Goal: Transaction & Acquisition: Purchase product/service

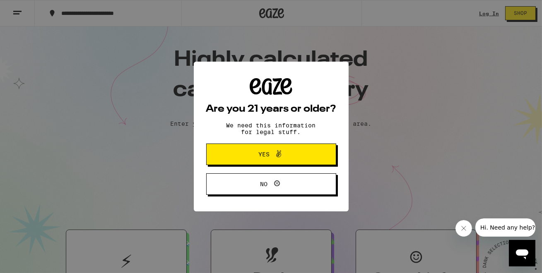
click at [261, 155] on span "Yes" at bounding box center [263, 155] width 11 height 6
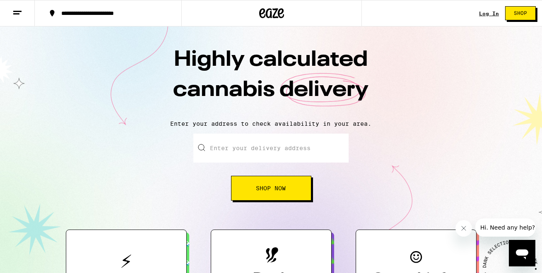
click at [485, 12] on link "Log In" at bounding box center [489, 13] width 20 height 5
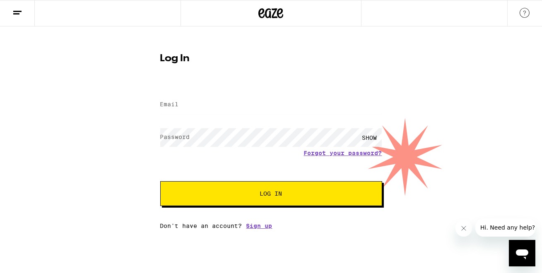
click at [176, 106] on label "Email" at bounding box center [169, 104] width 19 height 7
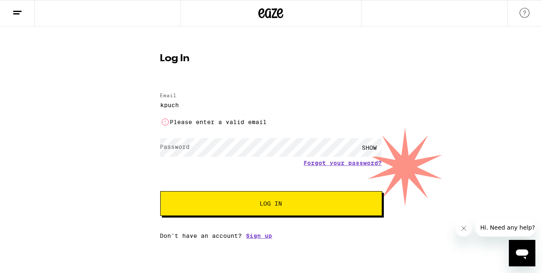
type input "[EMAIL_ADDRESS][DOMAIN_NAME]"
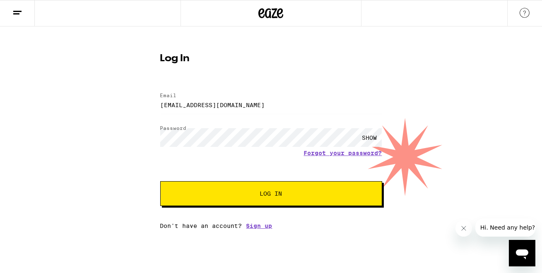
click at [260, 203] on button "Log In" at bounding box center [271, 193] width 222 height 25
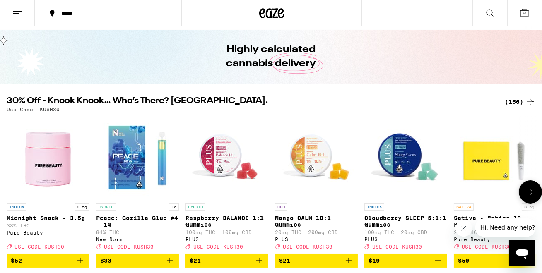
scroll to position [24, 0]
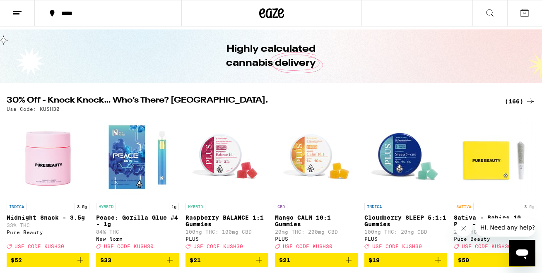
click at [98, 16] on div "*****" at bounding box center [113, 13] width 112 height 6
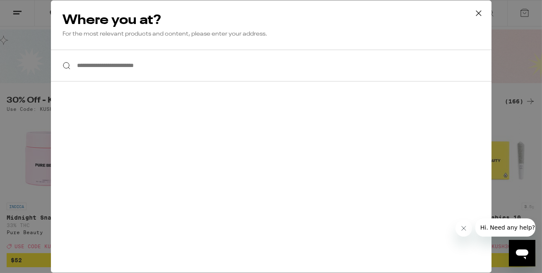
click at [125, 69] on input "**********" at bounding box center [271, 66] width 441 height 32
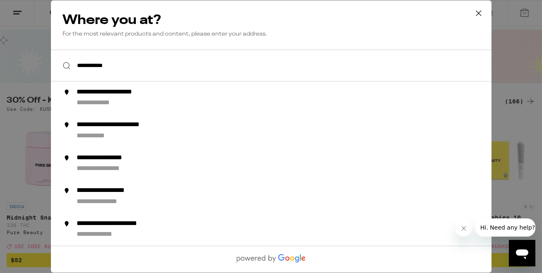
click at [88, 67] on input "**********" at bounding box center [271, 66] width 441 height 32
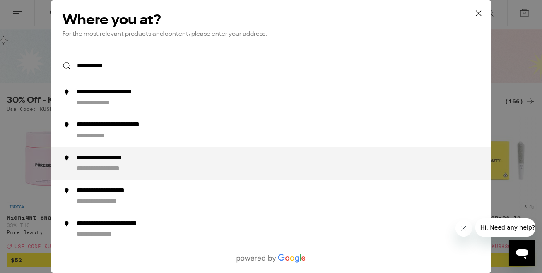
click at [131, 169] on div "**********" at bounding box center [112, 169] width 73 height 9
type input "**********"
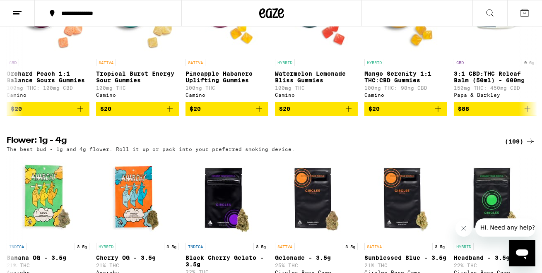
scroll to position [0, 0]
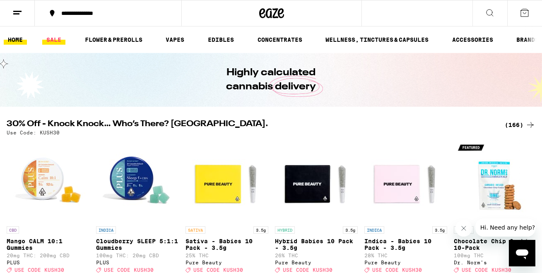
click at [51, 40] on link "SALE" at bounding box center [53, 40] width 23 height 10
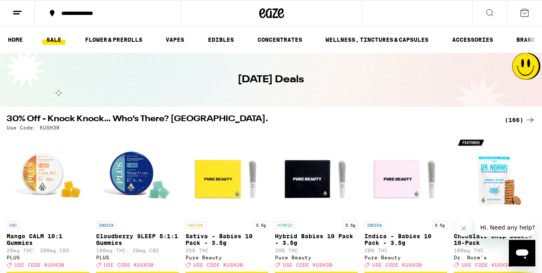
click at [514, 116] on div "(166)" at bounding box center [520, 120] width 31 height 10
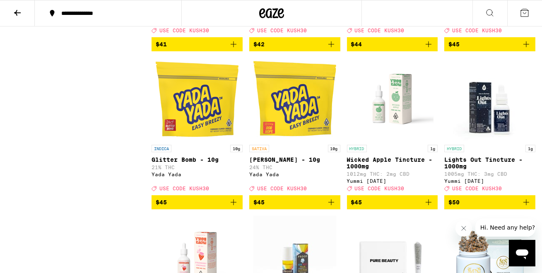
scroll to position [5435, 0]
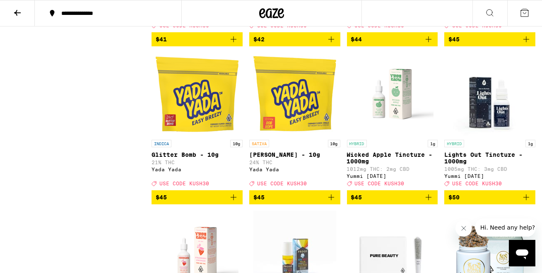
click at [292, 7] on p "Transdermal Compound 10:1 CBD:THC" at bounding box center [294, -1] width 91 height 13
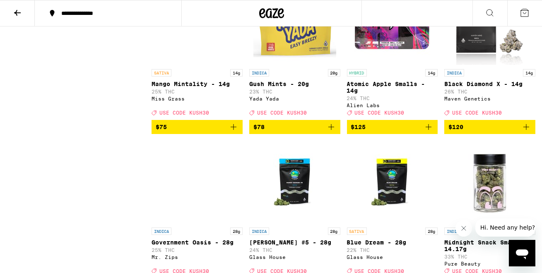
scroll to position [6291, 0]
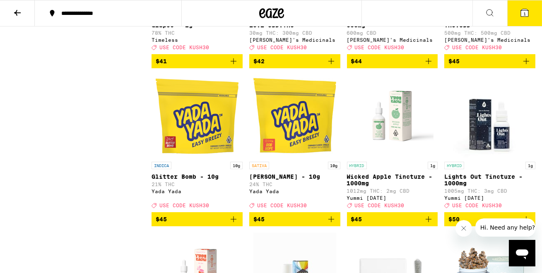
scroll to position [5416, 0]
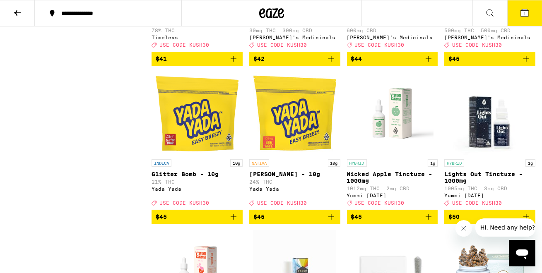
click at [386, 26] on p "Muscle Freeze CBD 3oz. - 600mg" at bounding box center [392, 19] width 91 height 13
click at [484, 26] on p "Transdermal Compound 1:1 THC:CBD" at bounding box center [489, 19] width 91 height 13
click at [526, 64] on icon "Add to bag" at bounding box center [526, 59] width 10 height 10
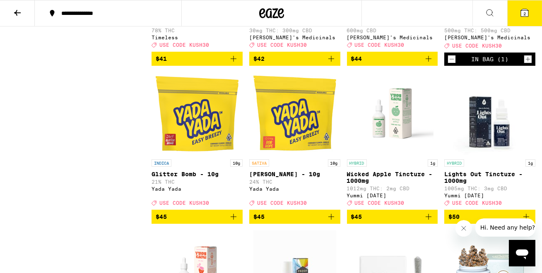
click at [332, 64] on icon "Add to bag" at bounding box center [331, 59] width 10 height 10
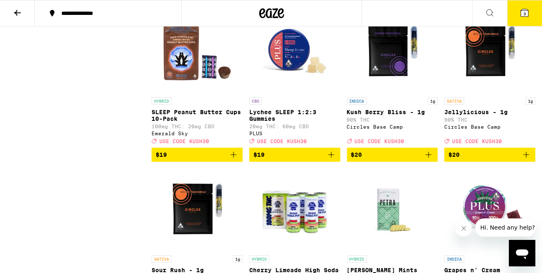
scroll to position [3104, 0]
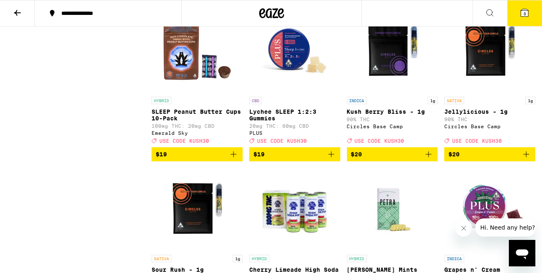
click at [330, 159] on icon "Add to bag" at bounding box center [331, 154] width 10 height 10
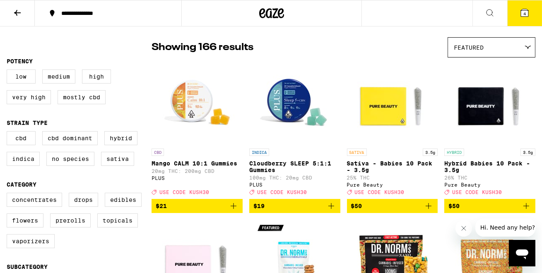
scroll to position [61, 0]
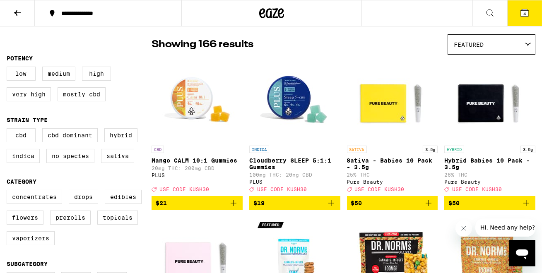
click at [330, 208] on icon "Add to bag" at bounding box center [331, 203] width 10 height 10
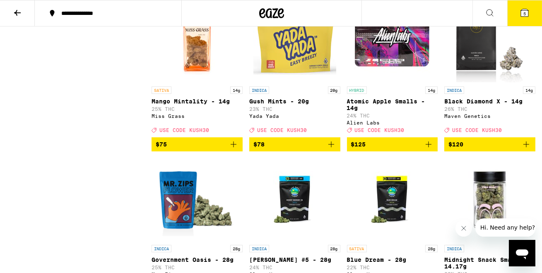
scroll to position [6275, 0]
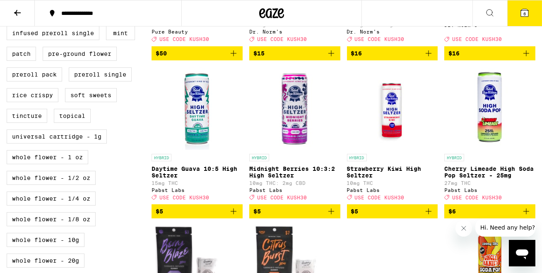
scroll to position [0, 0]
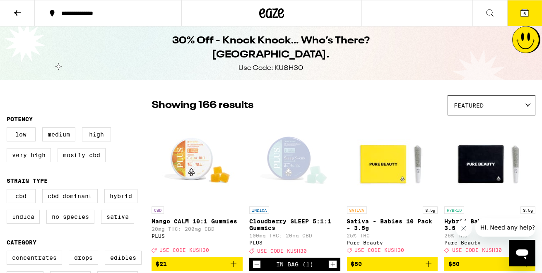
click at [487, 10] on icon at bounding box center [490, 13] width 10 height 10
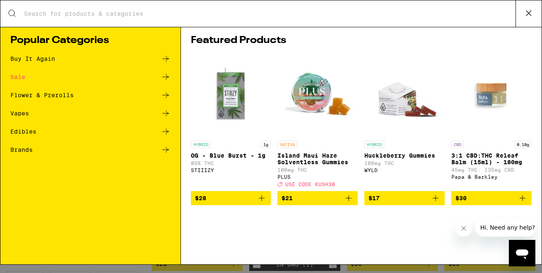
click at [180, 14] on input "Search for Products" at bounding box center [270, 13] width 492 height 7
click at [127, 16] on input "Search for Products" at bounding box center [270, 13] width 492 height 7
click at [532, 10] on icon at bounding box center [529, 13] width 12 height 12
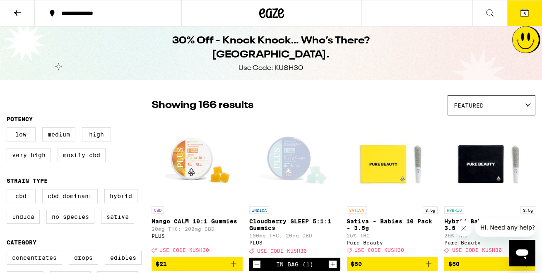
click at [536, 12] on button "6" at bounding box center [524, 13] width 35 height 26
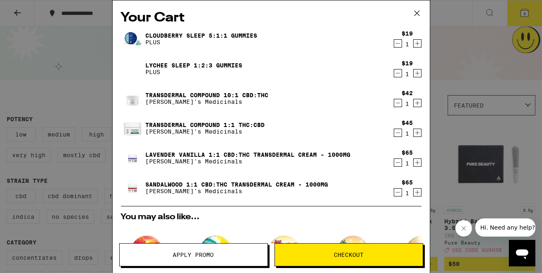
click at [398, 193] on icon "Decrement" at bounding box center [397, 193] width 7 height 10
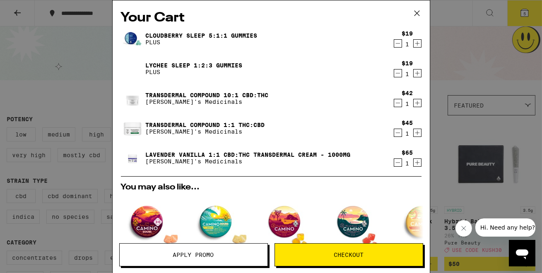
click at [171, 100] on p "[PERSON_NAME]'s Medicinals" at bounding box center [207, 102] width 123 height 7
click at [130, 97] on img at bounding box center [132, 98] width 23 height 31
click at [471, 75] on div "Your Cart Cloudberry SLEEP 5:1:1 Gummies PLUS $19 1 Lychee SLEEP 1:2:3 Gummies …" at bounding box center [271, 136] width 542 height 273
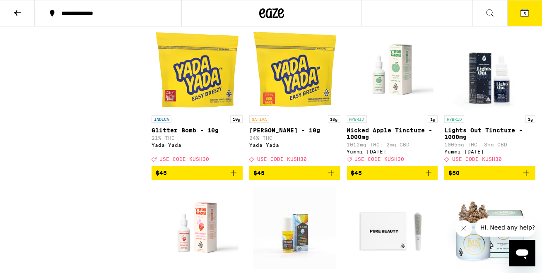
scroll to position [5461, 0]
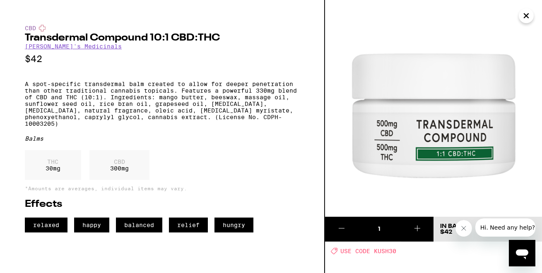
click at [527, 13] on icon "Close" at bounding box center [526, 16] width 10 height 12
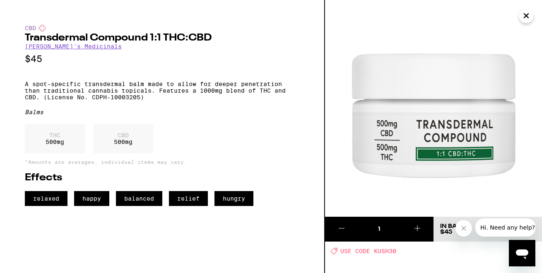
click at [525, 15] on icon "Close" at bounding box center [526, 16] width 4 height 4
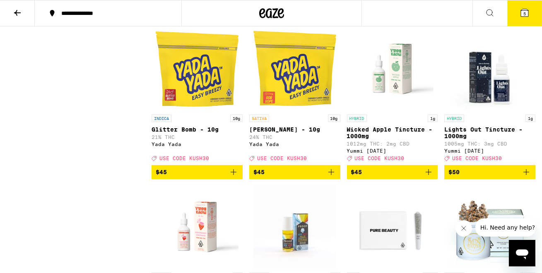
click at [255, 19] on icon "Decrement" at bounding box center [256, 15] width 7 height 10
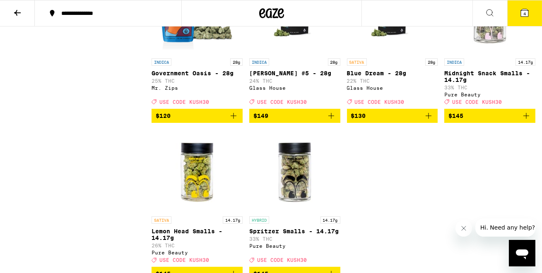
scroll to position [6536, 0]
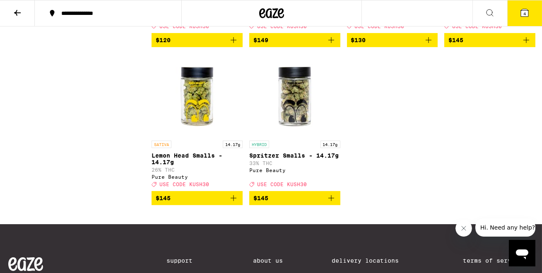
click at [528, 12] on icon at bounding box center [524, 12] width 7 height 7
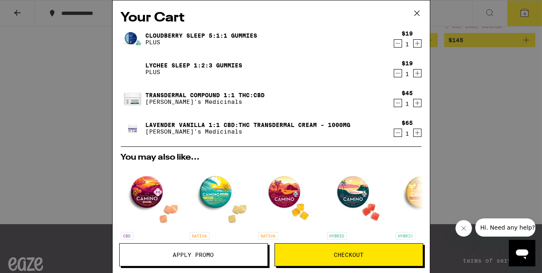
click at [40, 96] on div "Your Cart Cloudberry SLEEP 5:1:1 Gummies PLUS $19 1 Lychee SLEEP 1:2:3 Gummies …" at bounding box center [271, 136] width 542 height 273
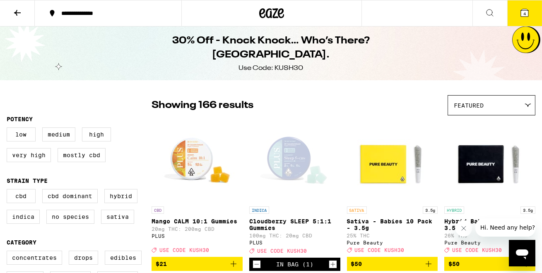
click at [483, 14] on button at bounding box center [489, 13] width 35 height 26
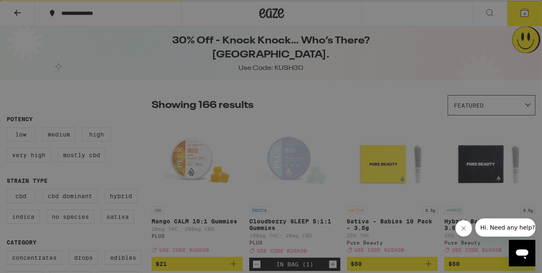
type input "cream"
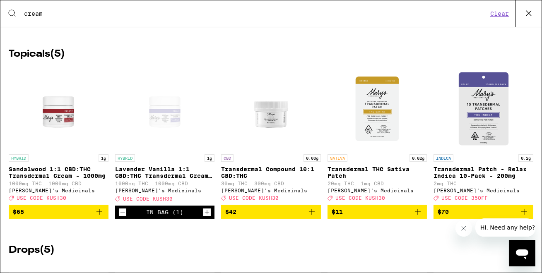
scroll to position [1603, 0]
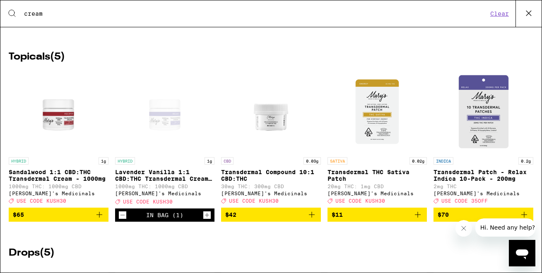
click at [50, 182] on p "Sandalwood 1:1 CBD:THC Transdermal Cream - 1000mg" at bounding box center [59, 175] width 100 height 13
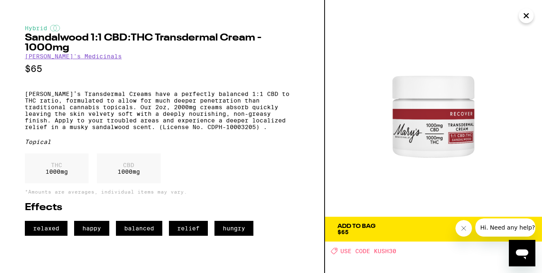
click at [525, 16] on icon "Close" at bounding box center [526, 16] width 4 height 4
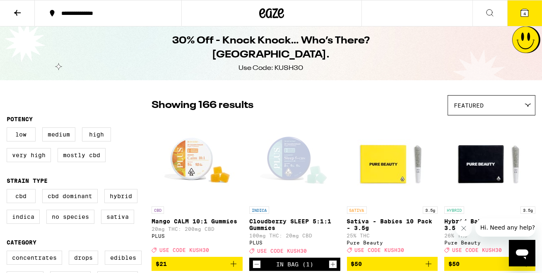
click at [528, 12] on icon at bounding box center [524, 12] width 7 height 7
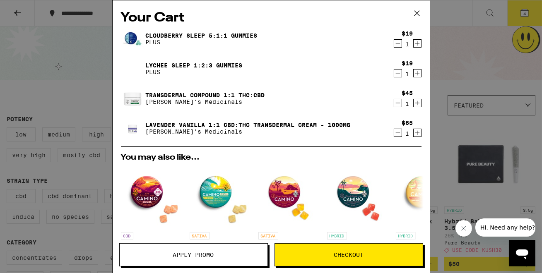
click at [399, 41] on icon "Decrement" at bounding box center [397, 44] width 7 height 10
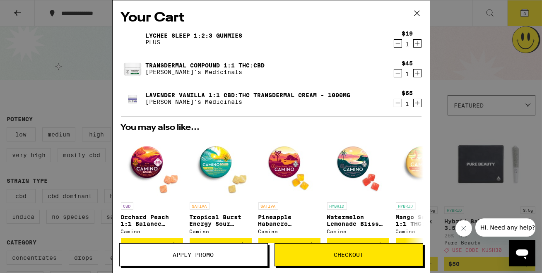
click at [398, 43] on icon "Decrement" at bounding box center [397, 44] width 7 height 10
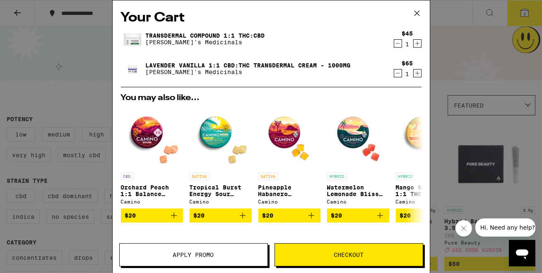
click at [450, 17] on div "Your Cart Transdermal Compound 1:1 THC:CBD Mary's Medicinals $45 1 Lavender Van…" at bounding box center [271, 136] width 542 height 273
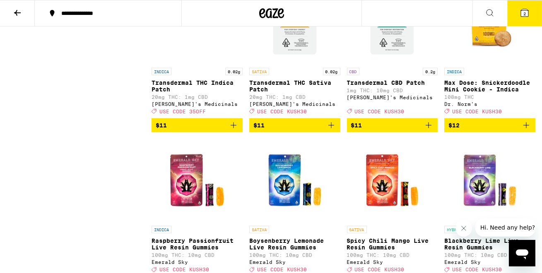
scroll to position [1708, 0]
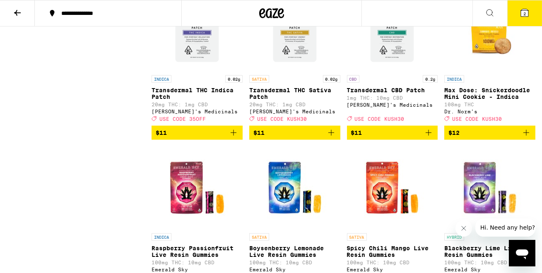
click at [265, 100] on p "Transdermal THC Sativa Patch" at bounding box center [294, 93] width 91 height 13
click at [331, 136] on icon "Add to bag" at bounding box center [331, 133] width 6 height 6
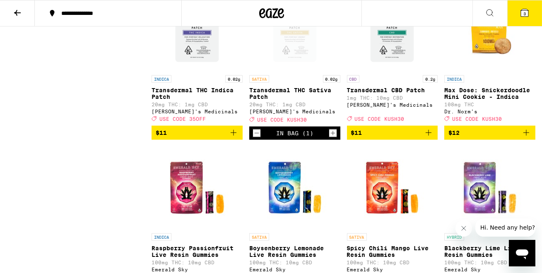
click at [234, 138] on icon "Add to bag" at bounding box center [234, 133] width 10 height 10
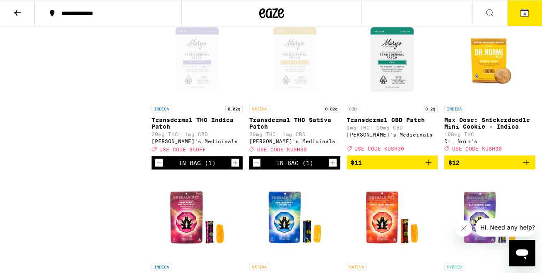
scroll to position [1682, 0]
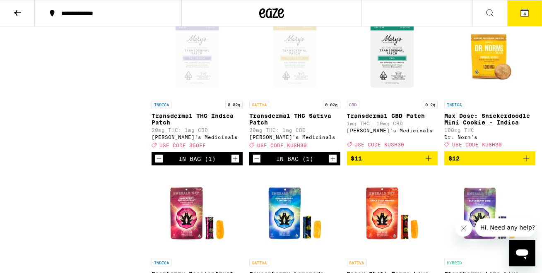
click at [427, 164] on icon "Add to bag" at bounding box center [429, 159] width 10 height 10
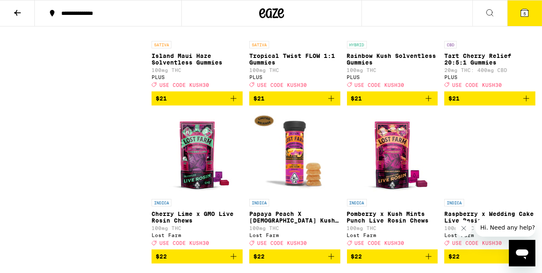
scroll to position [3480, 0]
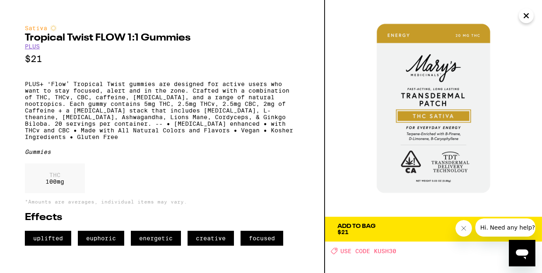
click at [352, 224] on div "Add To Bag" at bounding box center [356, 227] width 38 height 6
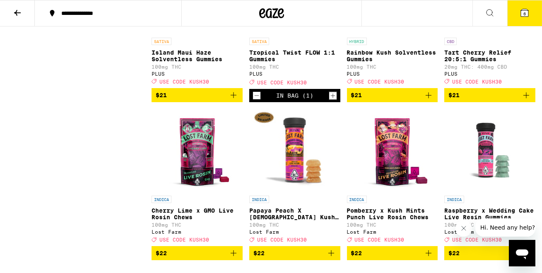
click at [233, 98] on icon "Add to bag" at bounding box center [234, 95] width 6 height 6
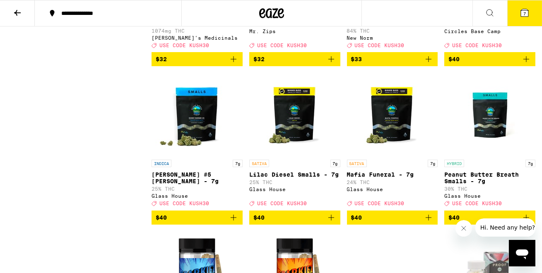
scroll to position [3521, 0]
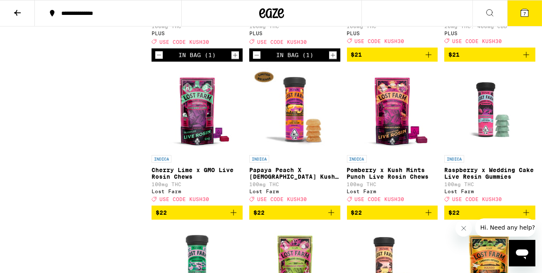
click at [487, 6] on button at bounding box center [489, 13] width 35 height 26
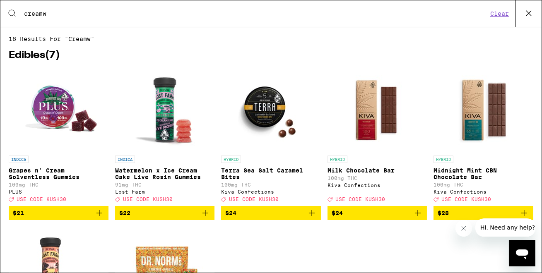
scroll to position [0, 0]
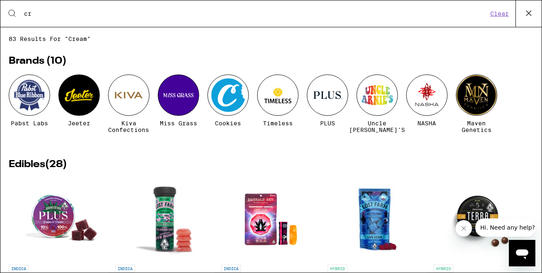
type input "c"
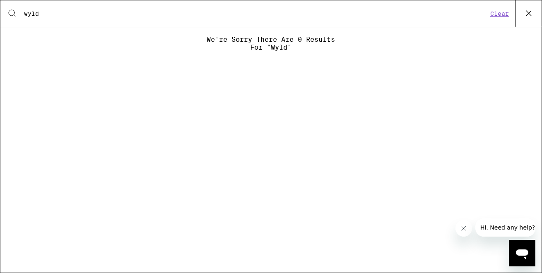
type input "wyld"
click at [497, 14] on button "Clear" at bounding box center [500, 13] width 24 height 7
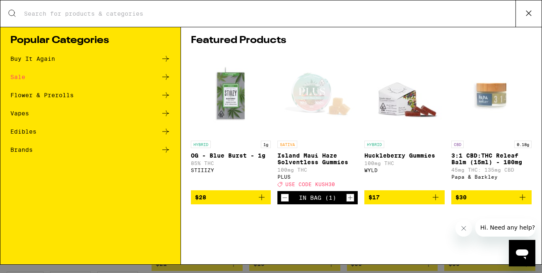
click at [19, 133] on div "Edibles" at bounding box center [23, 132] width 26 height 6
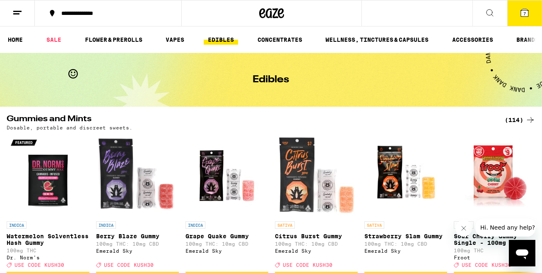
click at [490, 15] on icon at bounding box center [490, 13] width 10 height 10
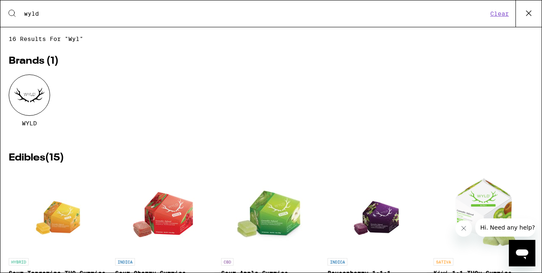
type input "wyld"
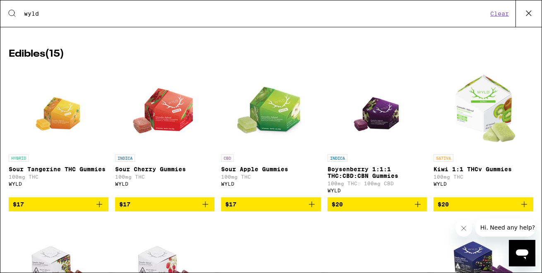
scroll to position [104, 0]
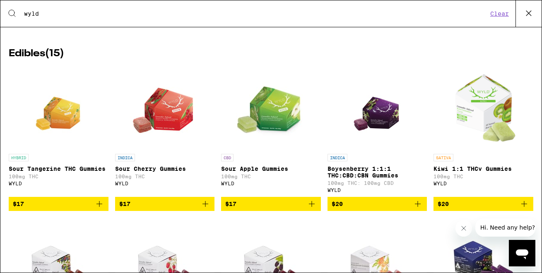
click at [525, 209] on icon "Add to bag" at bounding box center [524, 204] width 10 height 10
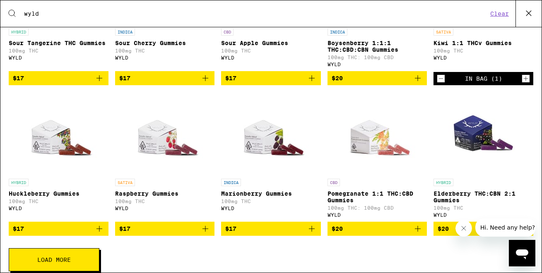
scroll to position [251, 0]
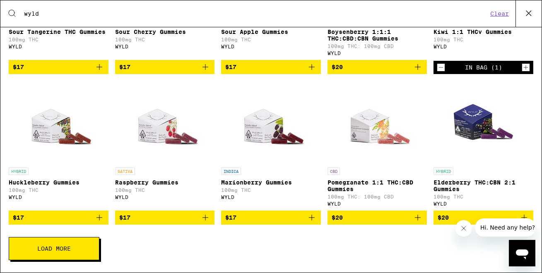
click at [418, 217] on icon "Add to bag" at bounding box center [418, 218] width 10 height 10
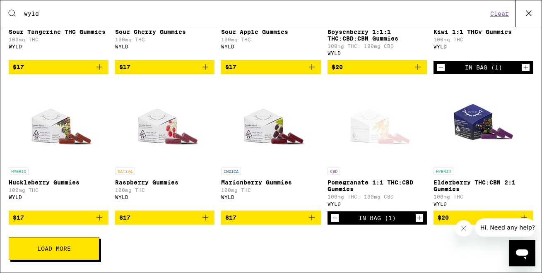
click at [472, 179] on p "Elderberry THC:CBN 2:1 Gummies" at bounding box center [484, 185] width 100 height 13
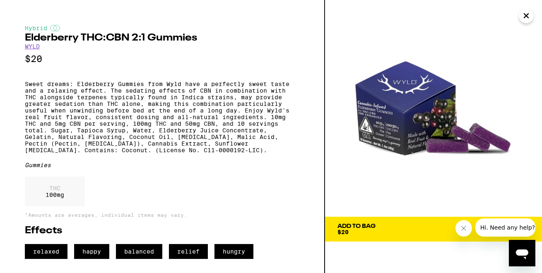
click at [524, 17] on icon "Close" at bounding box center [526, 16] width 10 height 12
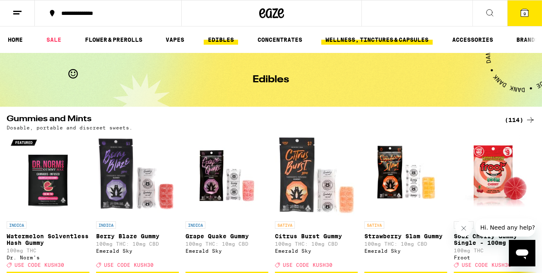
click at [381, 36] on link "WELLNESS, TINCTURES & CAPSULES" at bounding box center [376, 40] width 111 height 10
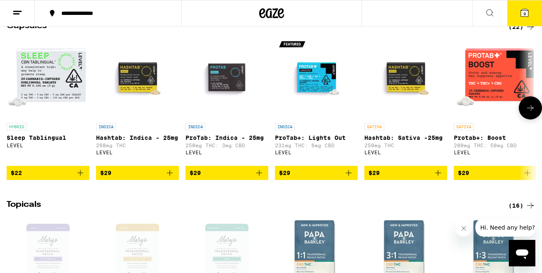
scroll to position [664, 0]
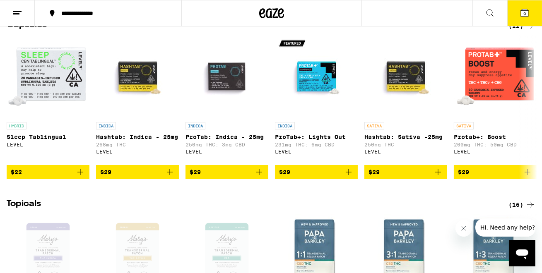
click at [522, 17] on button "9" at bounding box center [524, 13] width 35 height 26
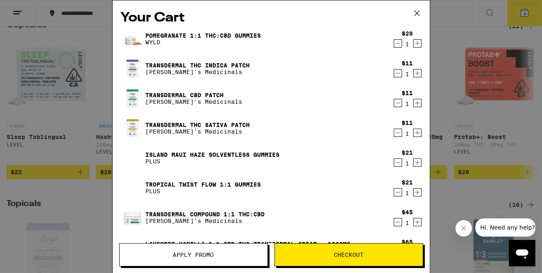
click at [37, 193] on div "Your Cart Pomegranate 1:1 THC:CBD Gummies WYLD $20 1 Transdermal THC Indica Pat…" at bounding box center [271, 136] width 542 height 273
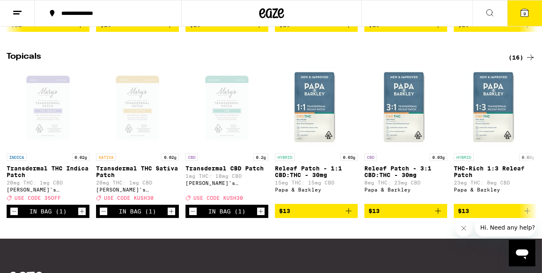
scroll to position [936, 0]
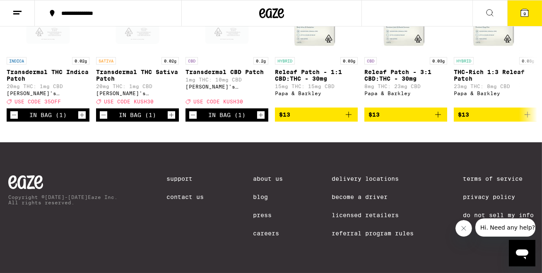
click at [524, 13] on span "9" at bounding box center [524, 13] width 2 height 5
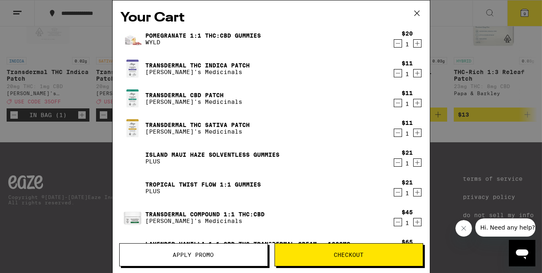
click at [196, 250] on button "Apply Promo" at bounding box center [193, 254] width 149 height 23
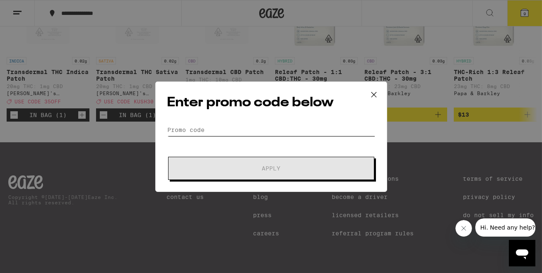
click at [193, 131] on input "Promo Code" at bounding box center [271, 130] width 208 height 12
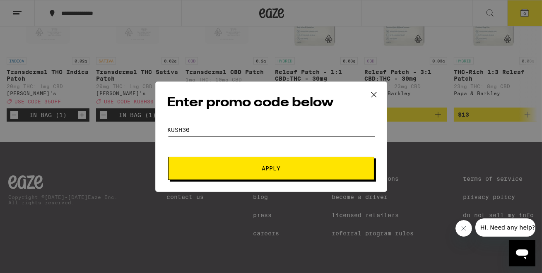
type input "Kush30"
click at [218, 162] on button "Apply" at bounding box center [271, 168] width 206 height 23
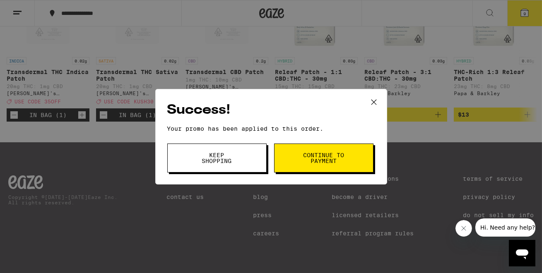
click at [313, 154] on span "Continue to payment" at bounding box center [324, 158] width 42 height 12
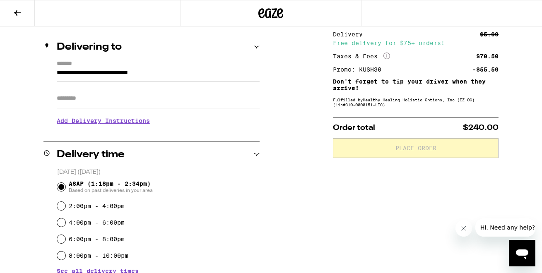
scroll to position [91, 0]
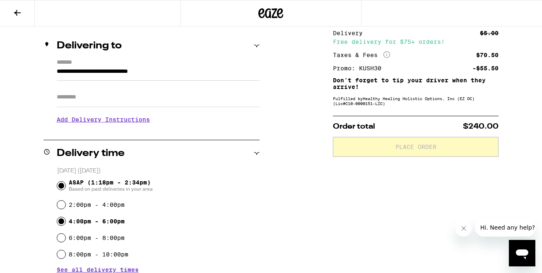
click at [62, 223] on input "4:00pm - 6:00pm" at bounding box center [61, 221] width 8 height 8
radio input "true"
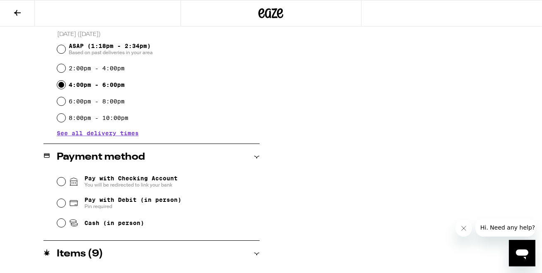
scroll to position [244, 0]
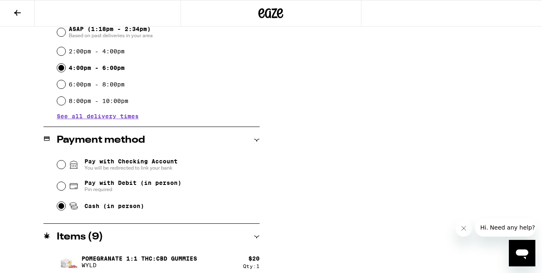
click at [62, 206] on input "Cash (in person)" at bounding box center [61, 206] width 8 height 8
radio input "true"
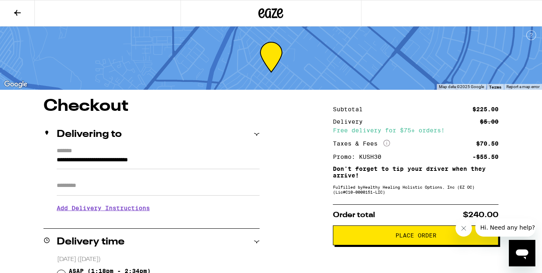
scroll to position [0, 0]
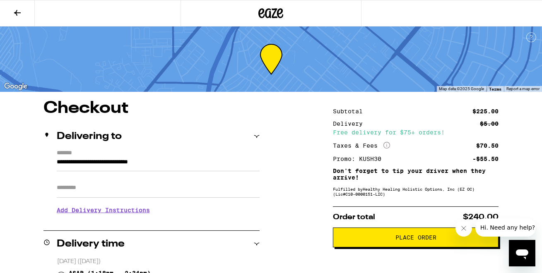
click at [17, 10] on icon at bounding box center [17, 13] width 7 height 6
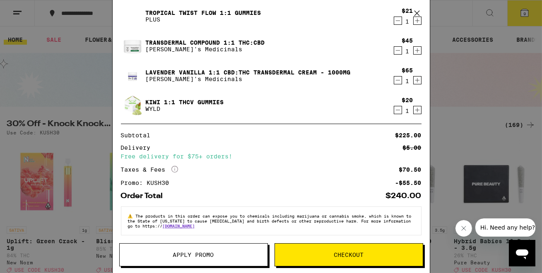
scroll to position [175, 0]
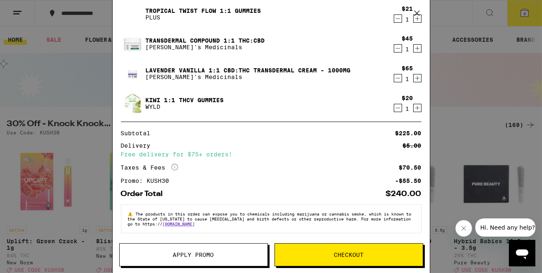
click at [323, 252] on span "Checkout" at bounding box center [349, 255] width 148 height 6
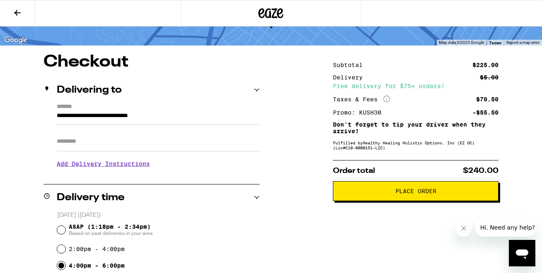
scroll to position [48, 0]
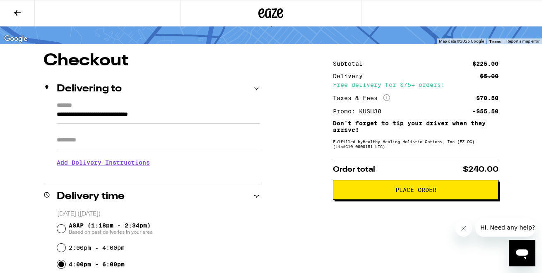
click at [390, 190] on span "Place Order" at bounding box center [416, 190] width 152 height 6
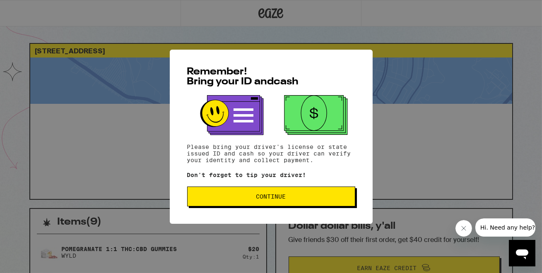
click at [239, 195] on span "Continue" at bounding box center [271, 197] width 154 height 6
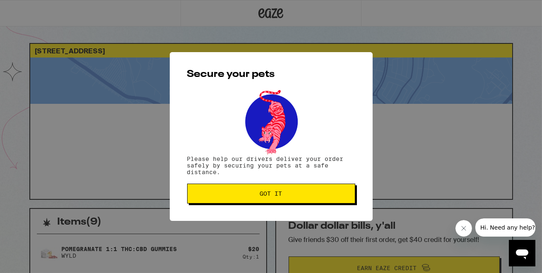
click at [239, 195] on span "Got it" at bounding box center [271, 194] width 154 height 6
